Goal: Task Accomplishment & Management: Use online tool/utility

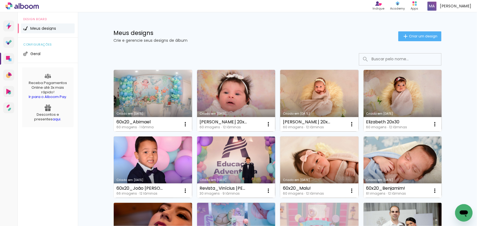
click at [389, 58] on input at bounding box center [407, 59] width 78 height 11
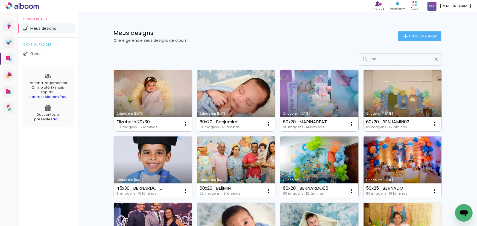
type input "be"
type paper-input "be"
click at [238, 167] on link "Criado em [DATE]" at bounding box center [236, 168] width 78 height 62
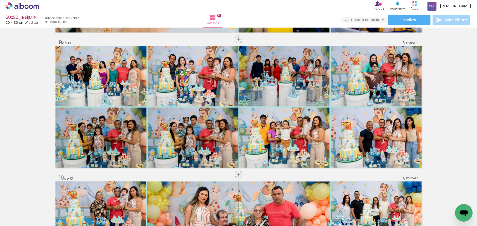
scroll to position [1093, 0]
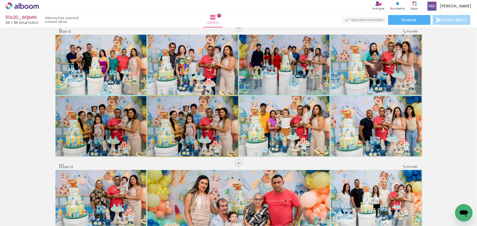
drag, startPoint x: 192, startPoint y: 131, endPoint x: 167, endPoint y: 139, distance: 26.4
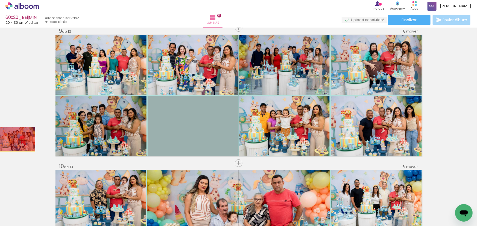
drag, startPoint x: 193, startPoint y: 126, endPoint x: 15, endPoint y: 139, distance: 178.9
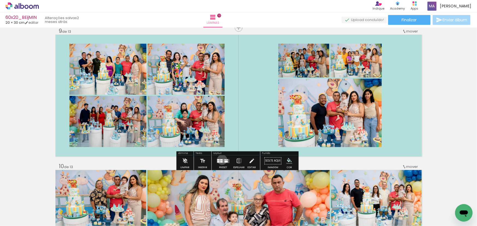
click at [221, 160] on div at bounding box center [221, 159] width 2 height 1
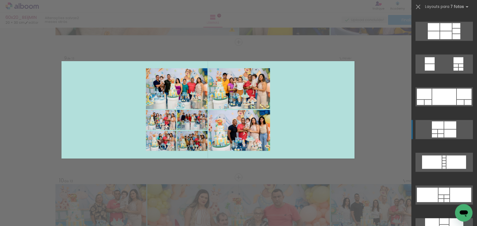
scroll to position [298, 0]
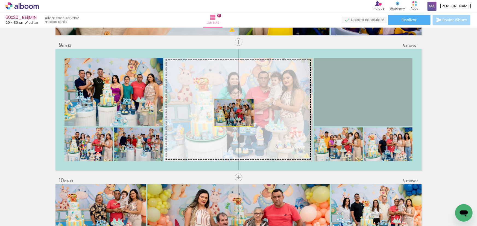
drag, startPoint x: 382, startPoint y: 91, endPoint x: 224, endPoint y: 114, distance: 159.9
click at [0, 0] on slot at bounding box center [0, 0] width 0 height 0
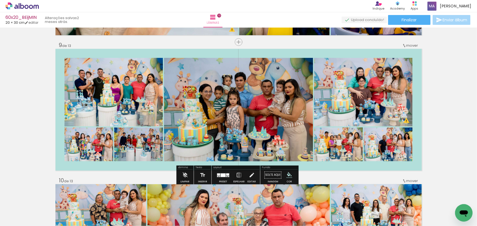
click at [276, 120] on quentale-photo at bounding box center [238, 110] width 149 height 104
click at [337, 101] on quentale-photo at bounding box center [363, 92] width 98 height 69
click at [352, 154] on quentale-photo at bounding box center [338, 145] width 49 height 34
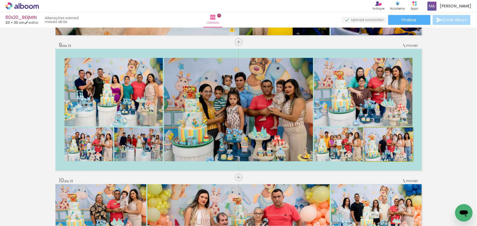
click at [373, 151] on quentale-photo at bounding box center [388, 145] width 49 height 34
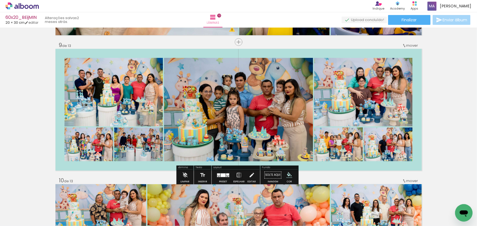
click at [222, 176] on div at bounding box center [222, 175] width 5 height 4
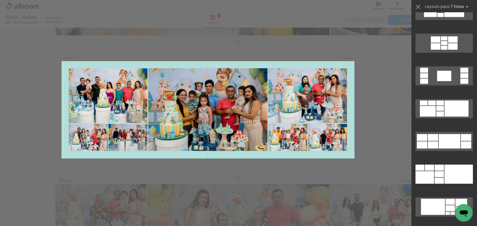
scroll to position [865, 0]
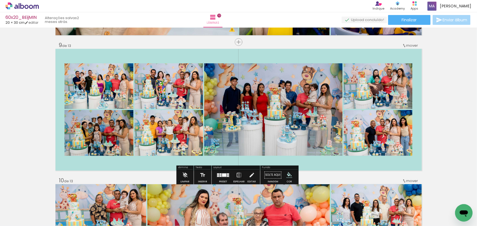
click at [105, 83] on quentale-photo at bounding box center [98, 86] width 69 height 46
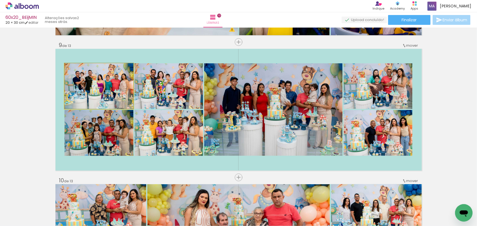
click at [105, 83] on quentale-photo at bounding box center [98, 86] width 69 height 46
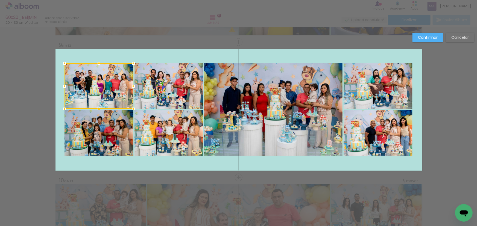
click at [104, 125] on quentale-photo at bounding box center [98, 133] width 69 height 46
click at [165, 128] on quentale-photo at bounding box center [168, 133] width 69 height 46
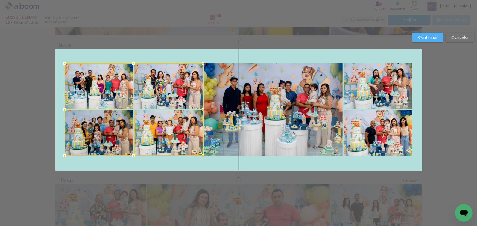
click at [178, 91] on div at bounding box center [133, 109] width 138 height 93
click at [245, 95] on quentale-photo at bounding box center [273, 109] width 138 height 93
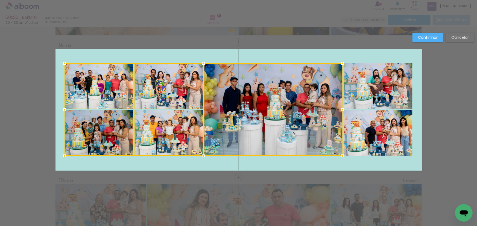
drag, startPoint x: 332, startPoint y: 78, endPoint x: 337, endPoint y: 77, distance: 4.6
click at [332, 78] on div at bounding box center [203, 109] width 278 height 93
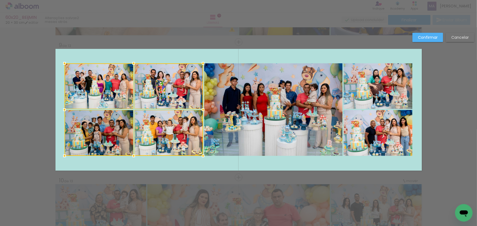
click at [367, 87] on quentale-photo at bounding box center [377, 86] width 69 height 46
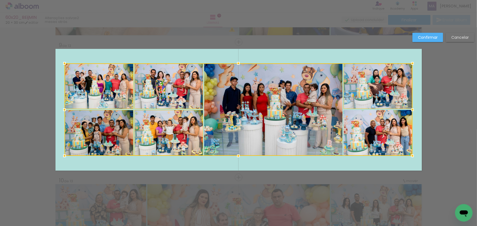
click at [355, 122] on div at bounding box center [238, 109] width 348 height 93
click at [305, 114] on div at bounding box center [238, 109] width 348 height 93
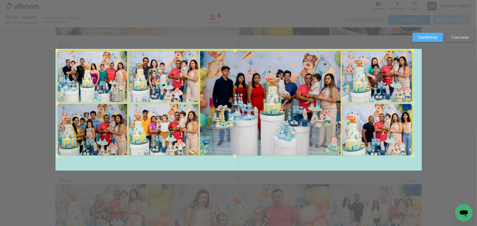
drag, startPoint x: 62, startPoint y: 63, endPoint x: 55, endPoint y: 50, distance: 14.7
click at [55, 50] on div at bounding box center [57, 50] width 11 height 11
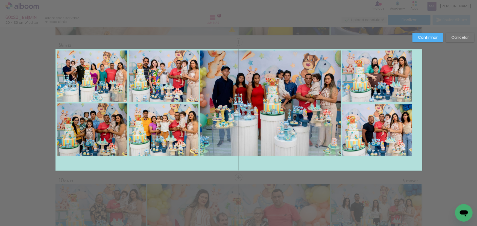
click at [114, 91] on quentale-photo at bounding box center [92, 77] width 70 height 52
click at [113, 123] on quentale-photo at bounding box center [92, 130] width 70 height 52
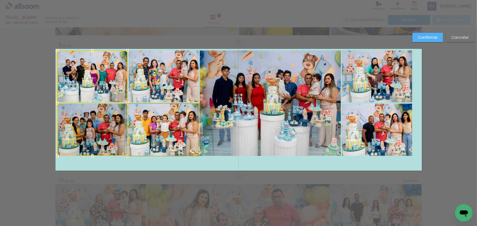
click at [147, 129] on quentale-photo at bounding box center [164, 130] width 70 height 52
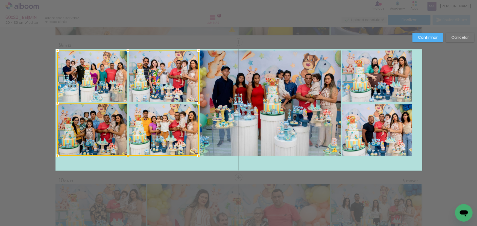
click at [167, 84] on div at bounding box center [127, 103] width 141 height 105
click at [255, 88] on quentale-photo at bounding box center [270, 103] width 141 height 105
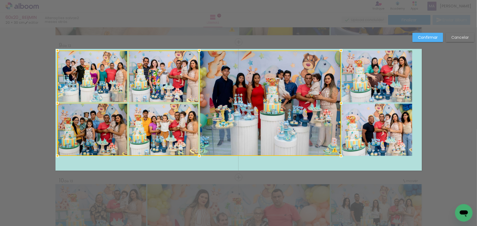
click at [351, 87] on quentale-photo at bounding box center [377, 77] width 70 height 52
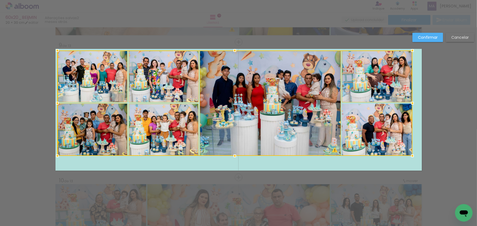
click at [359, 126] on div at bounding box center [234, 103] width 355 height 105
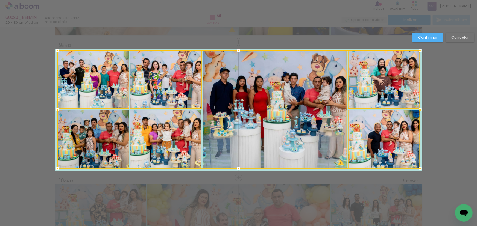
drag, startPoint x: 412, startPoint y: 158, endPoint x: 421, endPoint y: 170, distance: 15.3
click at [421, 170] on div at bounding box center [419, 168] width 11 height 11
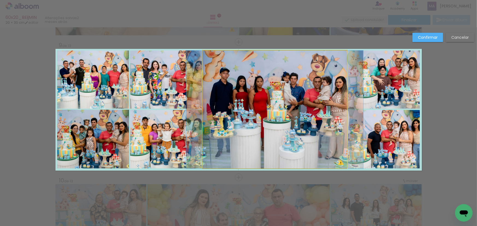
click at [254, 108] on quentale-photo at bounding box center [275, 110] width 144 height 118
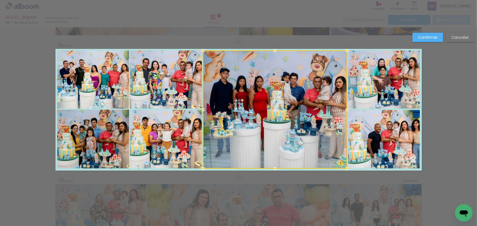
click at [0, 0] on slot "Confirmar" at bounding box center [0, 0] width 0 height 0
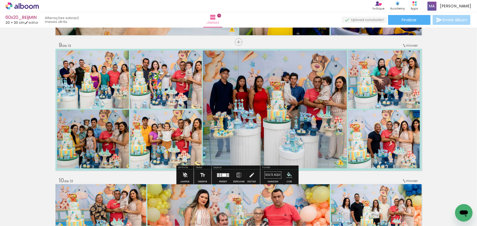
click at [182, 87] on quentale-photo at bounding box center [165, 80] width 71 height 58
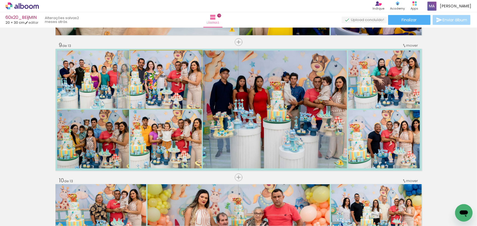
drag, startPoint x: 186, startPoint y: 87, endPoint x: 181, endPoint y: 87, distance: 4.6
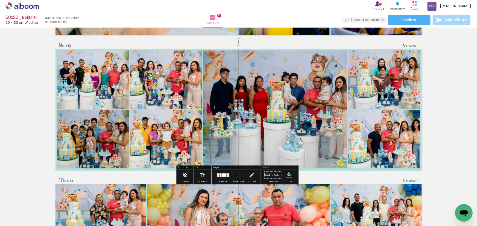
click at [108, 91] on quentale-photo at bounding box center [93, 80] width 72 height 58
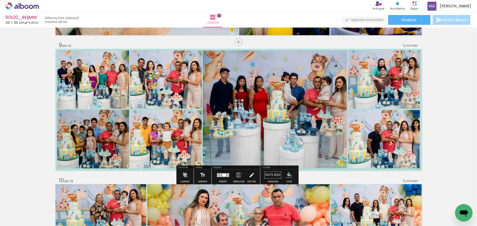
click at [98, 128] on quentale-photo at bounding box center [93, 139] width 72 height 59
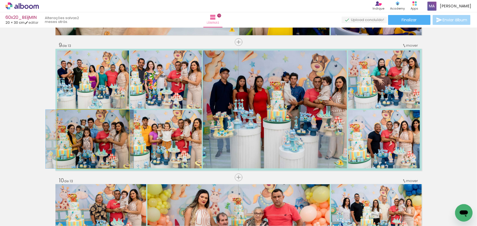
drag, startPoint x: 110, startPoint y: 136, endPoint x: 107, endPoint y: 136, distance: 3.6
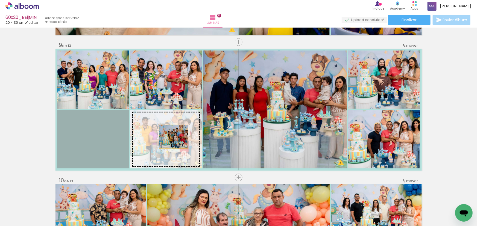
drag, startPoint x: 172, startPoint y: 137, endPoint x: 299, endPoint y: 116, distance: 129.2
click at [0, 0] on slot at bounding box center [0, 0] width 0 height 0
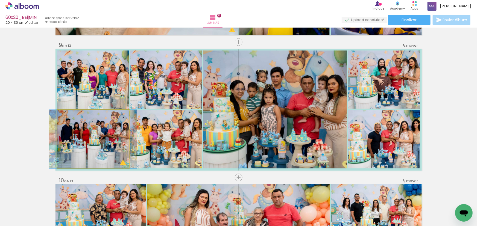
click at [118, 139] on quentale-photo at bounding box center [93, 139] width 72 height 59
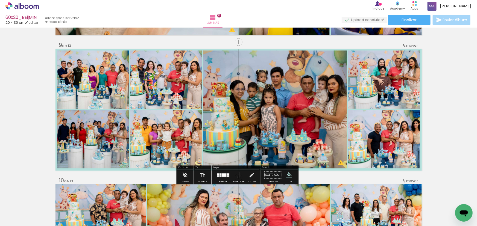
click at [166, 142] on quentale-photo at bounding box center [165, 139] width 71 height 59
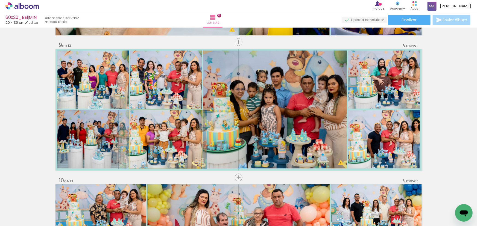
drag, startPoint x: 177, startPoint y: 141, endPoint x: 174, endPoint y: 142, distance: 3.0
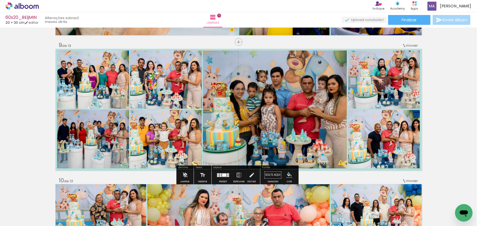
click at [274, 116] on quentale-photo at bounding box center [275, 110] width 144 height 118
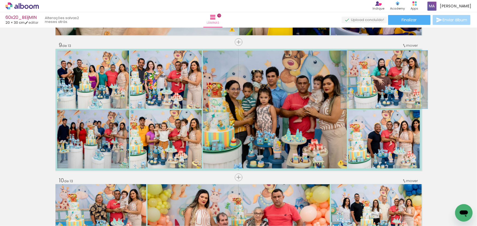
click at [388, 80] on quentale-photo at bounding box center [384, 80] width 72 height 58
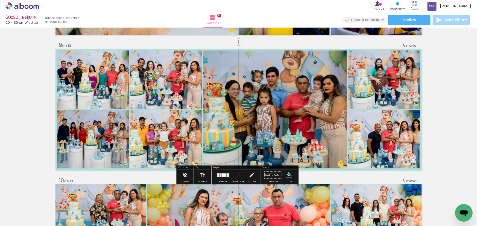
click at [379, 142] on quentale-photo at bounding box center [384, 139] width 72 height 59
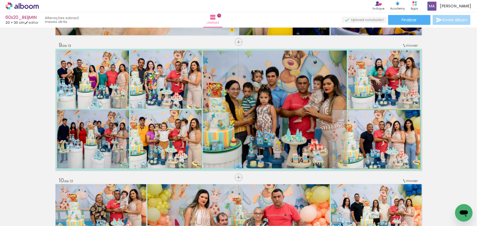
drag, startPoint x: 396, startPoint y: 145, endPoint x: 389, endPoint y: 145, distance: 7.7
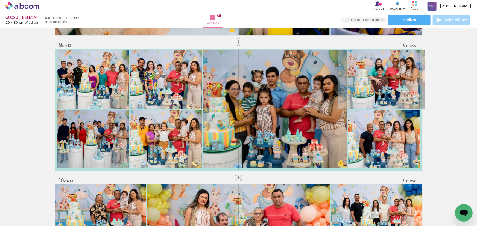
click at [394, 90] on quentale-photo at bounding box center [384, 80] width 72 height 58
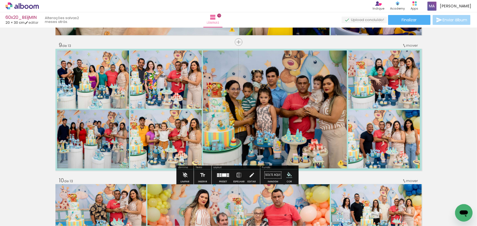
click at [385, 122] on quentale-photo at bounding box center [384, 139] width 72 height 59
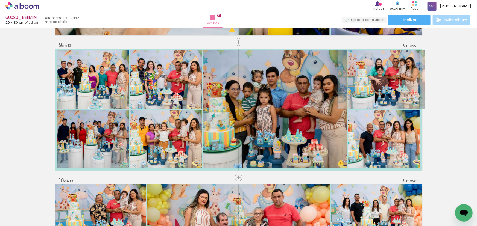
click at [397, 87] on quentale-photo at bounding box center [384, 80] width 72 height 58
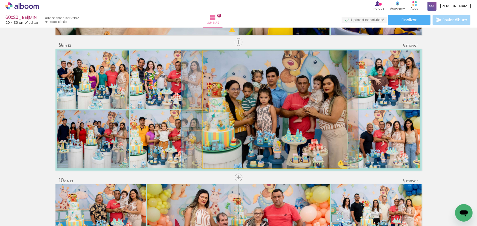
click at [310, 104] on quentale-photo at bounding box center [275, 110] width 144 height 118
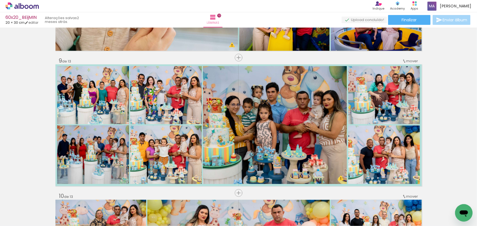
scroll to position [1068, 0]
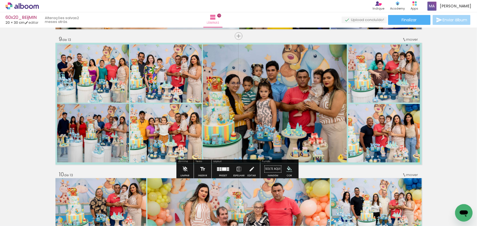
scroll to position [1093, 0]
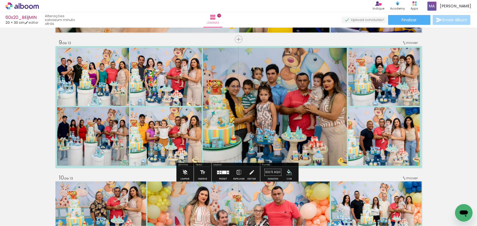
scroll to position [1093, 0]
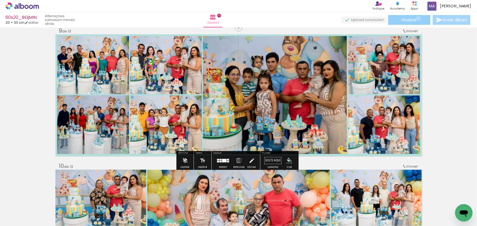
click at [416, 18] on paper-button "Finalizar" at bounding box center [409, 20] width 42 height 10
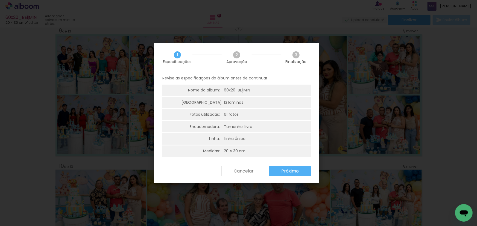
click at [0, 0] on slot "Próximo" at bounding box center [0, 0] width 0 height 0
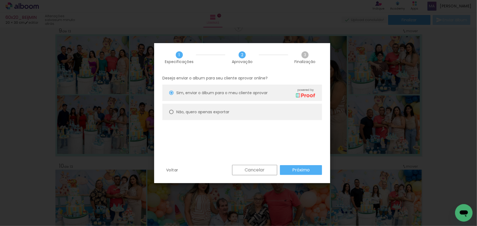
drag, startPoint x: 205, startPoint y: 112, endPoint x: 229, endPoint y: 121, distance: 25.9
click at [0, 0] on slot "Não, quero apenas exportar" at bounding box center [0, 0] width 0 height 0
type paper-radio-button "on"
click at [0, 0] on slot "Próximo" at bounding box center [0, 0] width 0 height 0
type input "Alta, 300 DPI"
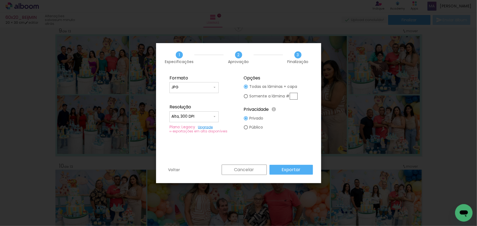
click at [0, 0] on slot "Somente a lâmina #" at bounding box center [0, 0] width 0 height 0
type paper-radio-button "on"
click at [293, 96] on input "text" at bounding box center [294, 96] width 8 height 7
type input "9"
click at [0, 0] on slot "Exportar" at bounding box center [0, 0] width 0 height 0
